Goal: Obtain resource: Download file/media

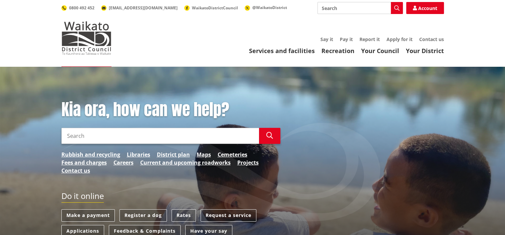
click at [94, 138] on input "Search" at bounding box center [160, 136] width 198 height 16
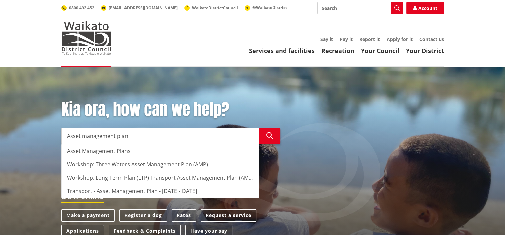
type input "Asset management plan"
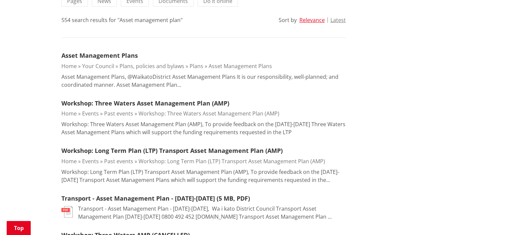
scroll to position [167, 0]
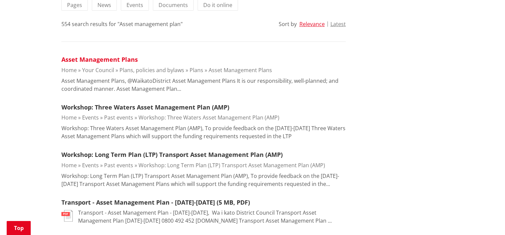
click at [123, 59] on link "Asset Management Plans" at bounding box center [99, 59] width 76 height 8
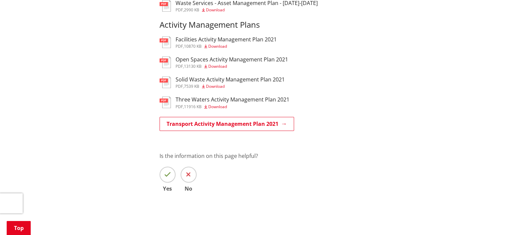
scroll to position [468, 0]
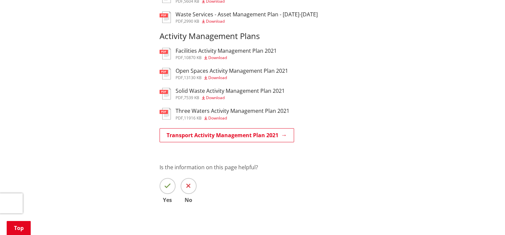
click at [226, 79] on span "Download" at bounding box center [217, 78] width 19 height 6
